Goal: Find contact information: Find contact information

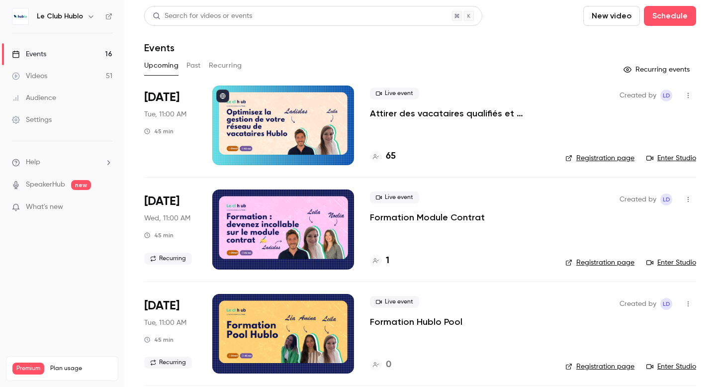
click at [194, 65] on button "Past" at bounding box center [194, 66] width 14 height 16
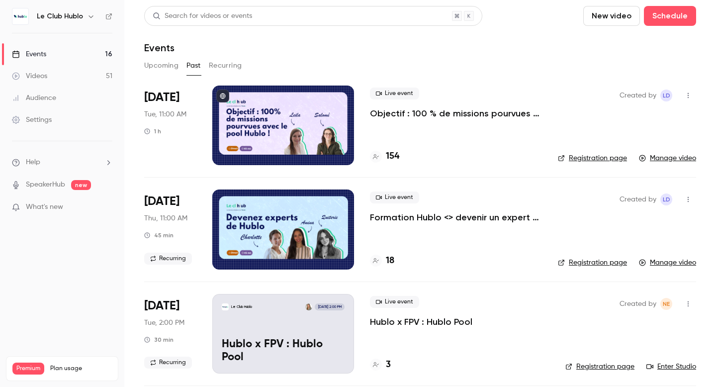
click at [170, 65] on button "Upcoming" at bounding box center [161, 66] width 34 height 16
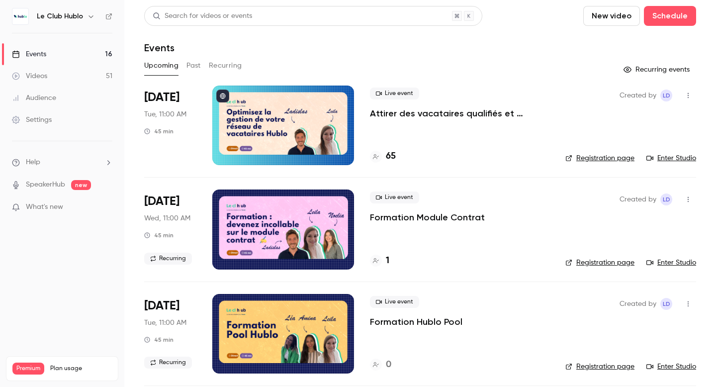
click at [192, 63] on button "Past" at bounding box center [194, 66] width 14 height 16
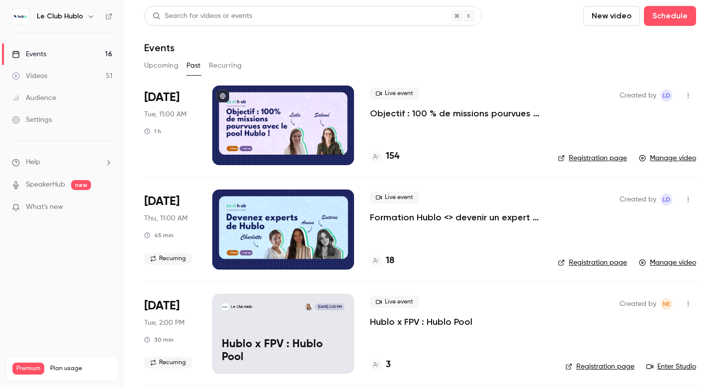
click at [298, 133] on div at bounding box center [283, 126] width 142 height 80
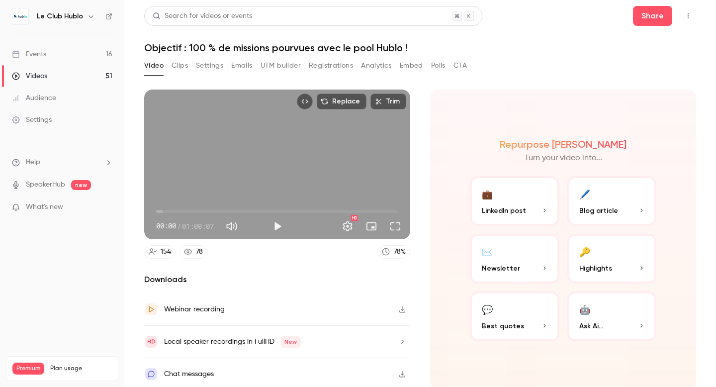
click at [377, 65] on button "Analytics" at bounding box center [376, 66] width 31 height 16
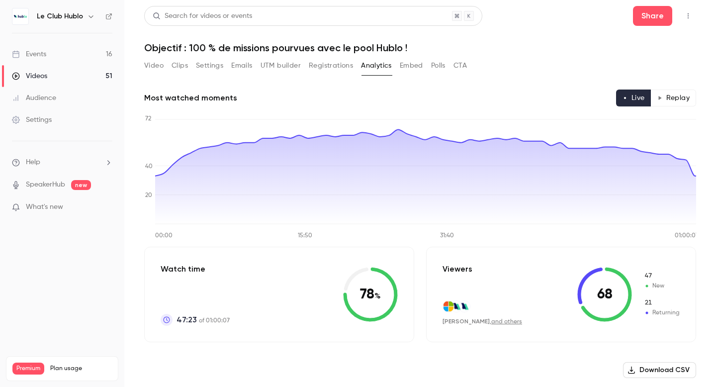
click at [438, 70] on button "Polls" at bounding box center [438, 66] width 14 height 16
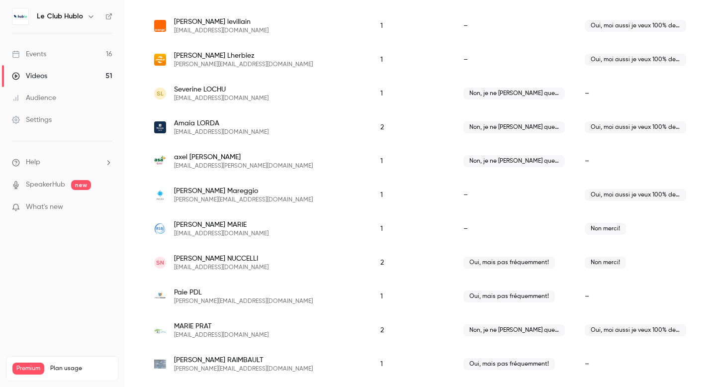
scroll to position [971, 0]
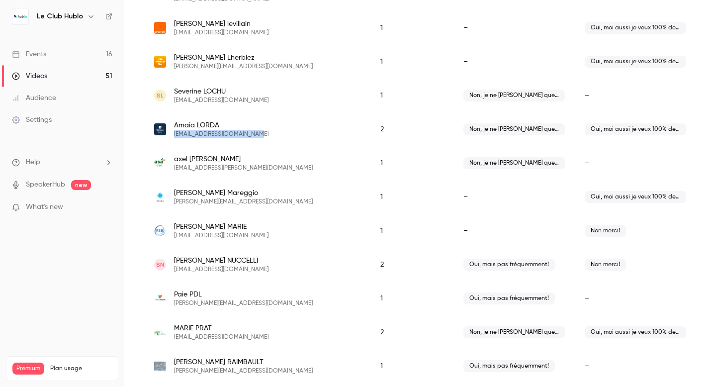
drag, startPoint x: 258, startPoint y: 133, endPoint x: 174, endPoint y: 133, distance: 84.6
click at [174, 133] on div "[PERSON_NAME] [EMAIL_ADDRESS][DOMAIN_NAME]" at bounding box center [257, 129] width 206 height 18
copy span "[EMAIL_ADDRESS][DOMAIN_NAME]"
click at [192, 125] on span "[PERSON_NAME]" at bounding box center [221, 125] width 95 height 10
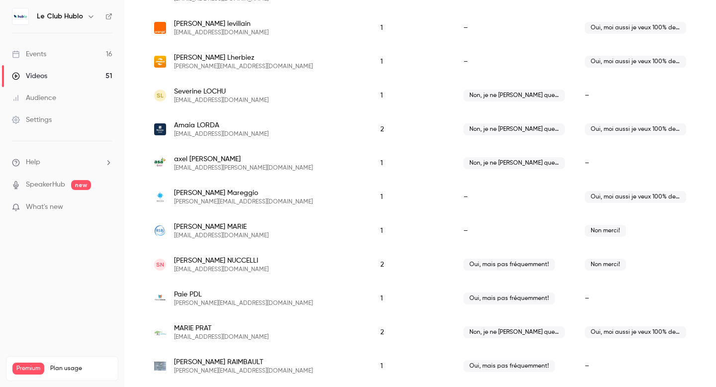
click at [160, 130] on img "amaia.lorda@ramsaysante.fr" at bounding box center [160, 129] width 12 height 12
click at [205, 133] on span "[EMAIL_ADDRESS][DOMAIN_NAME]" at bounding box center [221, 134] width 95 height 8
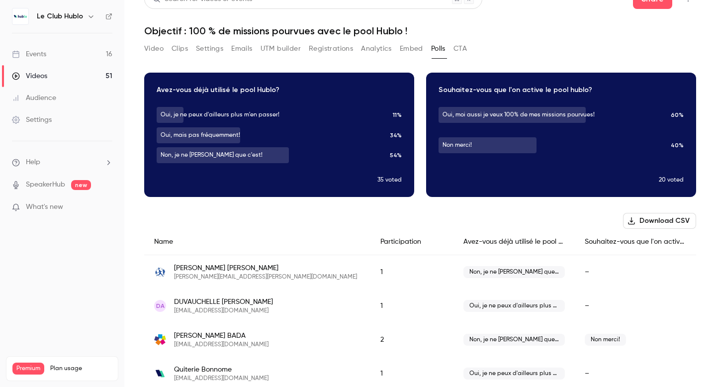
scroll to position [0, 0]
